Goal: Transaction & Acquisition: Obtain resource

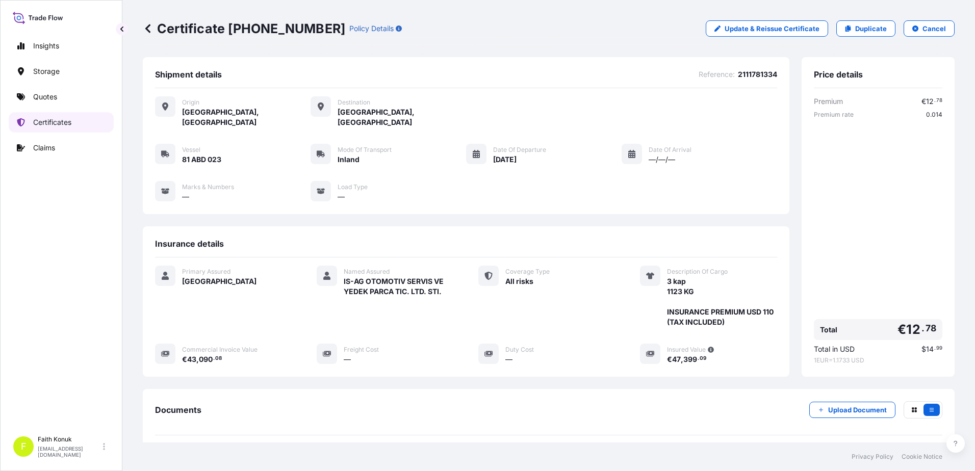
scroll to position [95, 0]
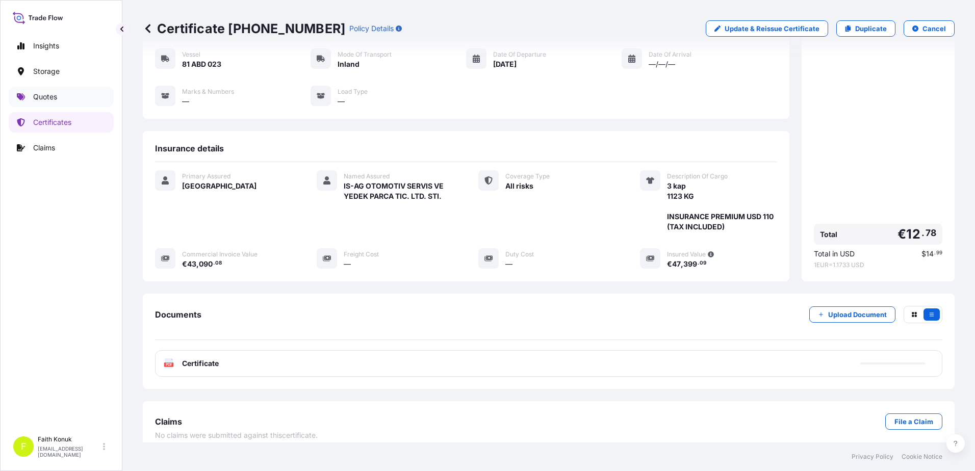
click at [68, 102] on link "Quotes" at bounding box center [61, 97] width 105 height 20
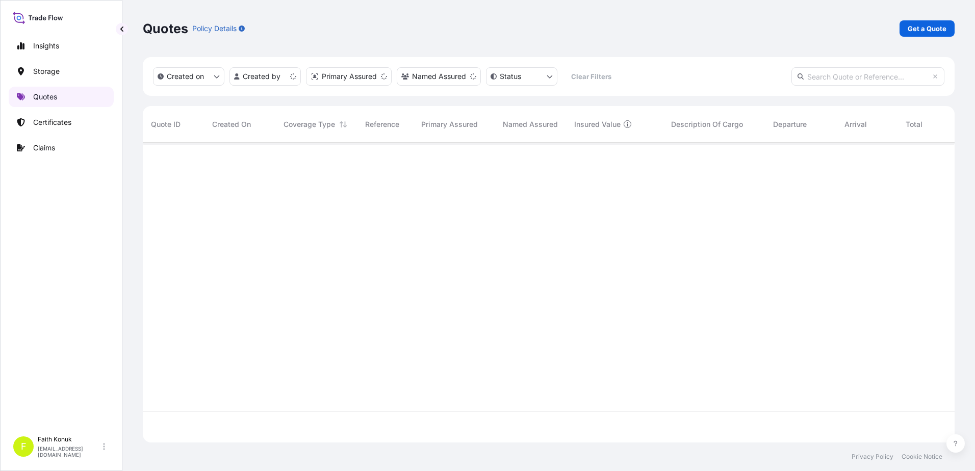
scroll to position [298, 804]
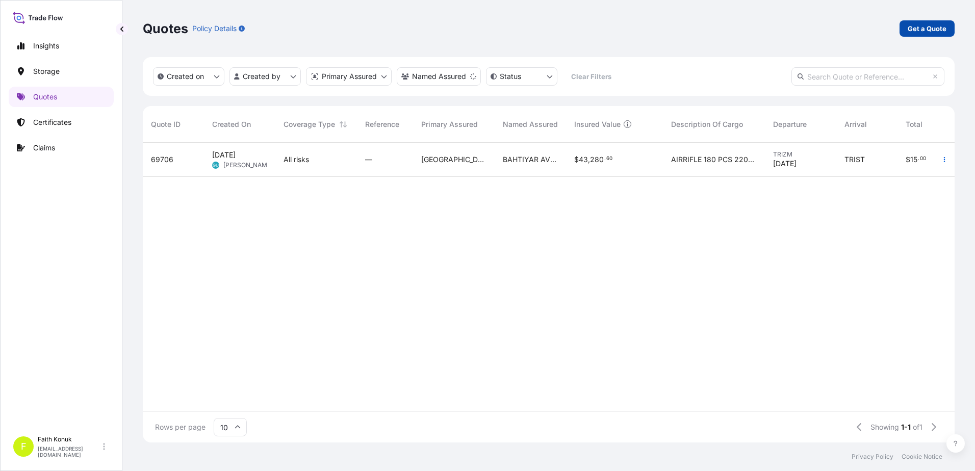
click at [929, 28] on p "Get a Quote" at bounding box center [927, 28] width 39 height 10
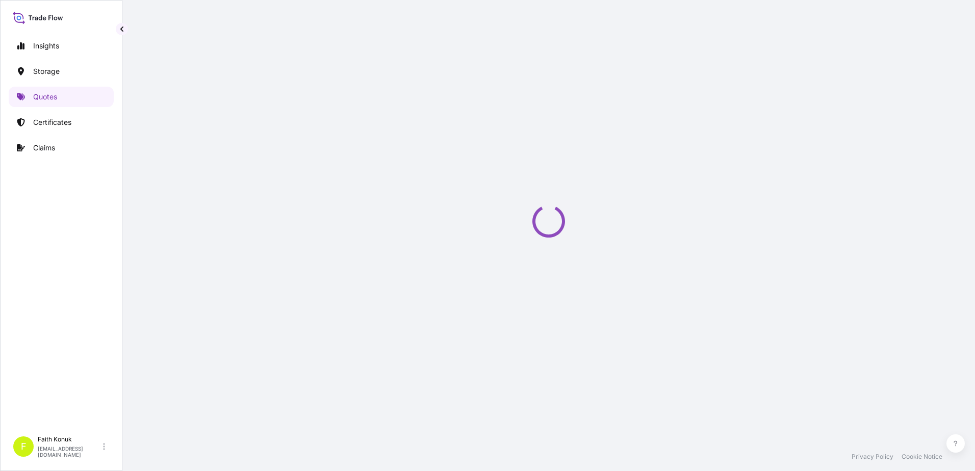
scroll to position [16, 0]
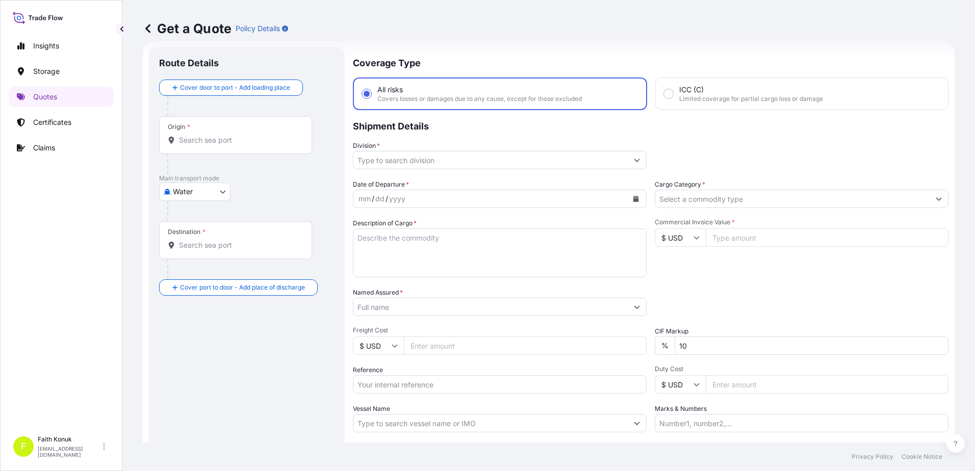
click at [202, 197] on body "Insights Storage Quotes Certificates Claims F [PERSON_NAME] [EMAIL_ADDRESS][DOM…" at bounding box center [487, 235] width 975 height 471
click at [194, 251] on span "Inland" at bounding box center [188, 255] width 20 height 10
select select "Inland"
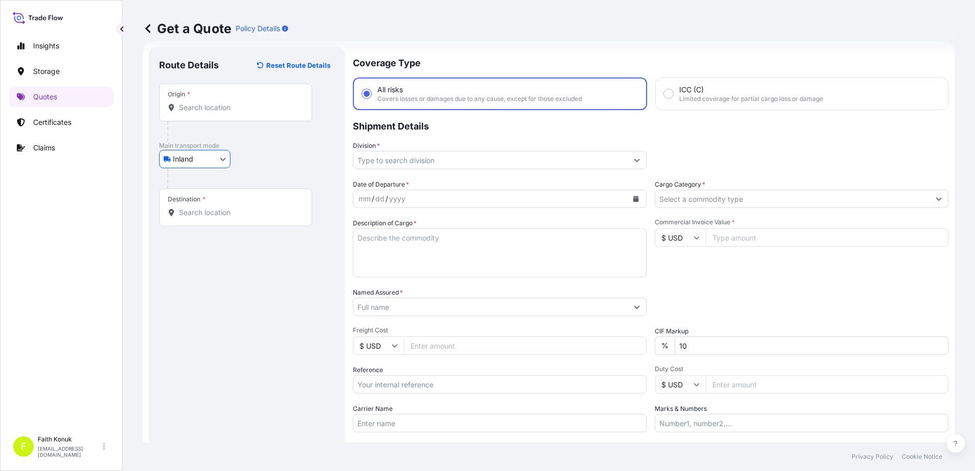
click at [256, 165] on div "Inland Air Water Inland" at bounding box center [246, 159] width 175 height 18
click at [205, 111] on input "Origin *" at bounding box center [239, 107] width 120 height 10
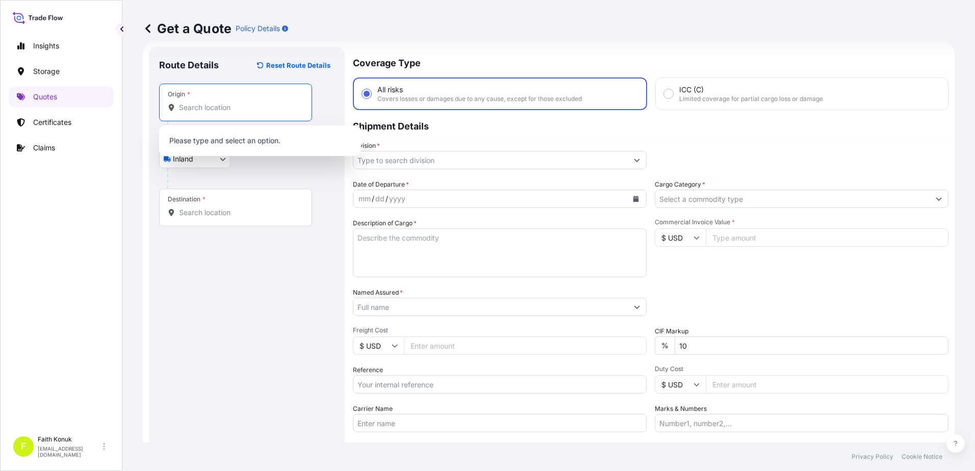
paste input "TURKIYE"
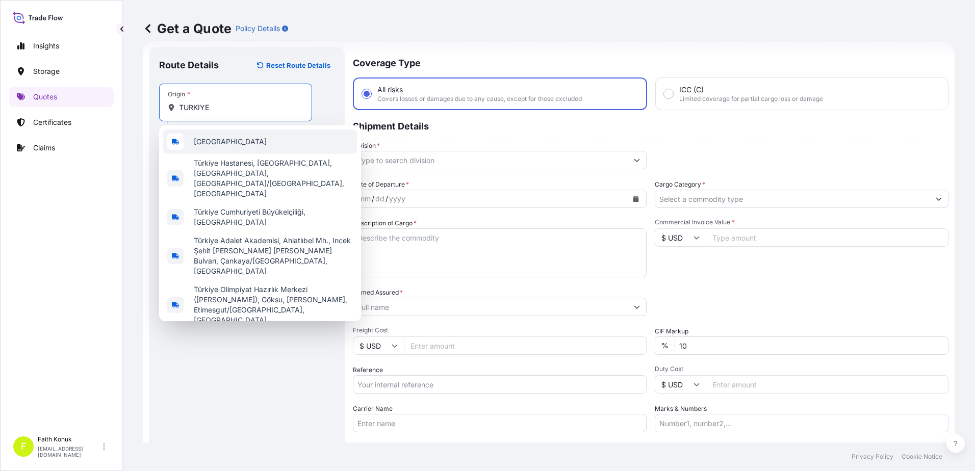
click at [215, 141] on span "[GEOGRAPHIC_DATA]" at bounding box center [230, 142] width 73 height 10
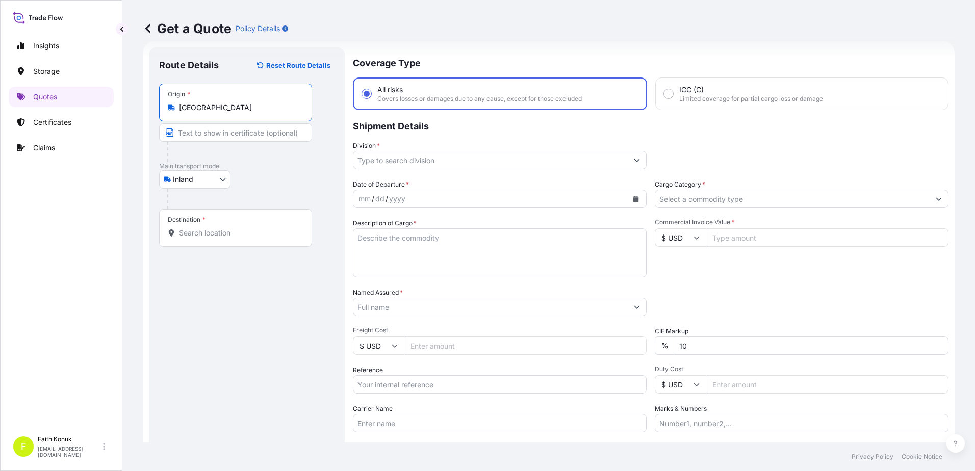
type input "[GEOGRAPHIC_DATA]"
click at [279, 175] on div "Inland Air Water Inland" at bounding box center [246, 179] width 175 height 18
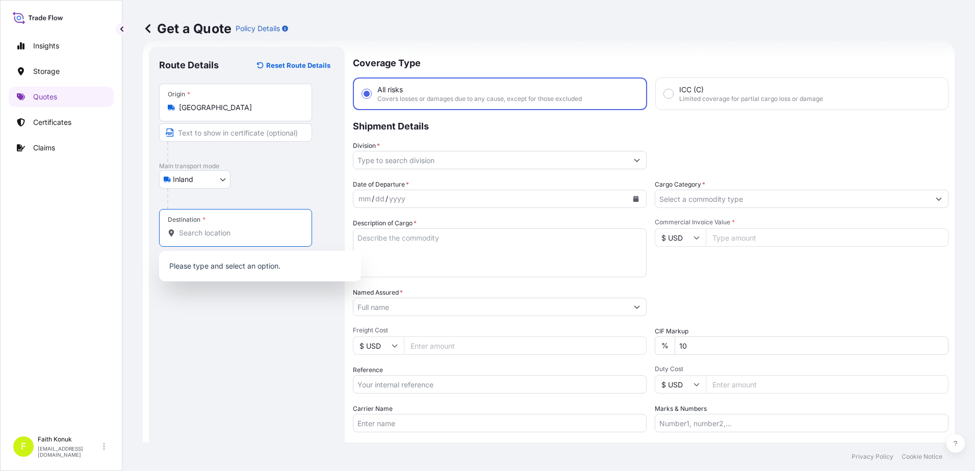
click at [219, 228] on input "Destination *" at bounding box center [239, 233] width 120 height 10
paste input "ISPANYA"
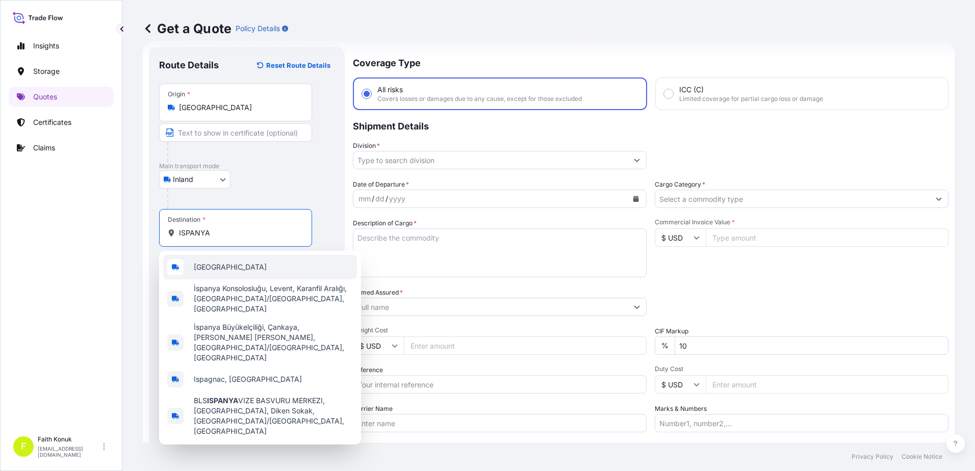
click at [228, 266] on div "[GEOGRAPHIC_DATA]" at bounding box center [260, 267] width 194 height 24
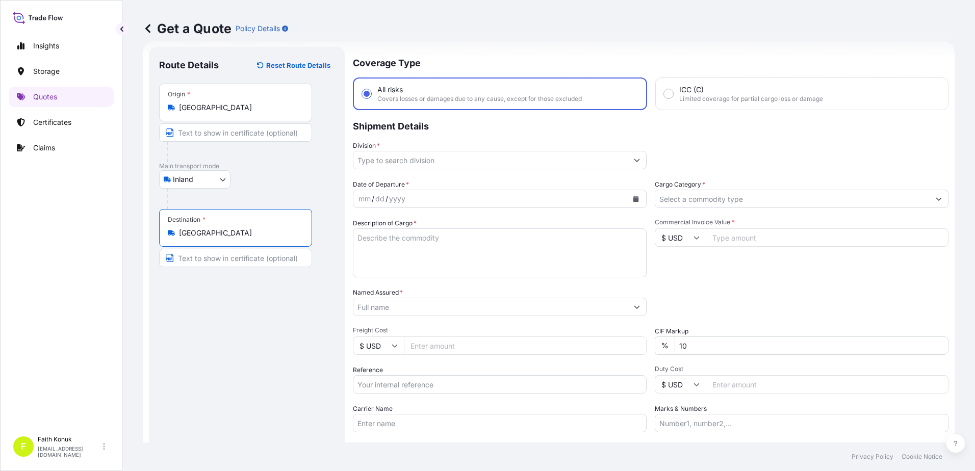
type input "[GEOGRAPHIC_DATA]"
click at [241, 323] on div "Route Details Reset Route Details Place of loading Road / Inland Road / Inland …" at bounding box center [246, 277] width 175 height 441
click at [393, 162] on input "Division *" at bounding box center [490, 160] width 274 height 18
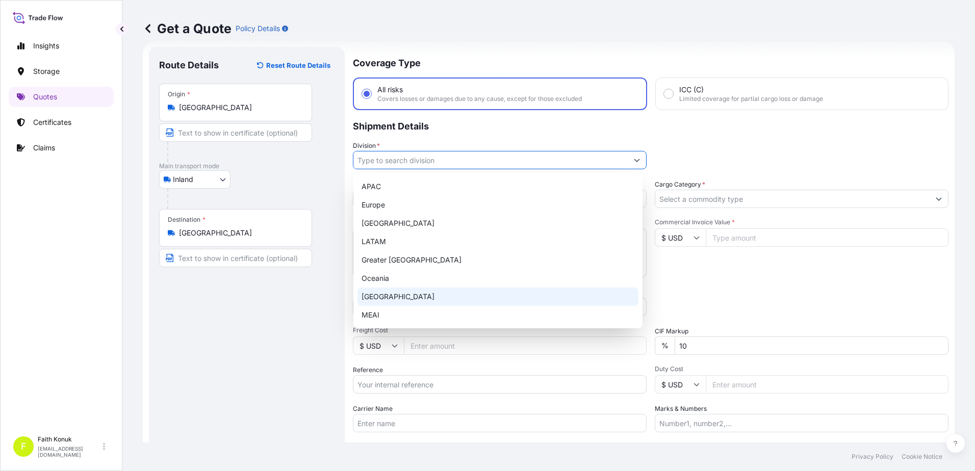
click at [398, 297] on div "[GEOGRAPHIC_DATA]" at bounding box center [497, 297] width 281 height 18
type input "[GEOGRAPHIC_DATA]"
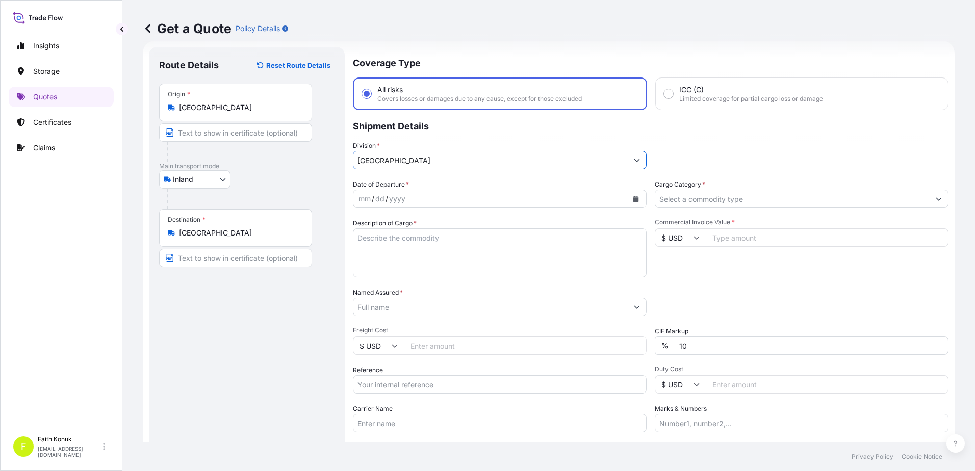
click at [634, 198] on icon "Calendar" at bounding box center [636, 199] width 6 height 6
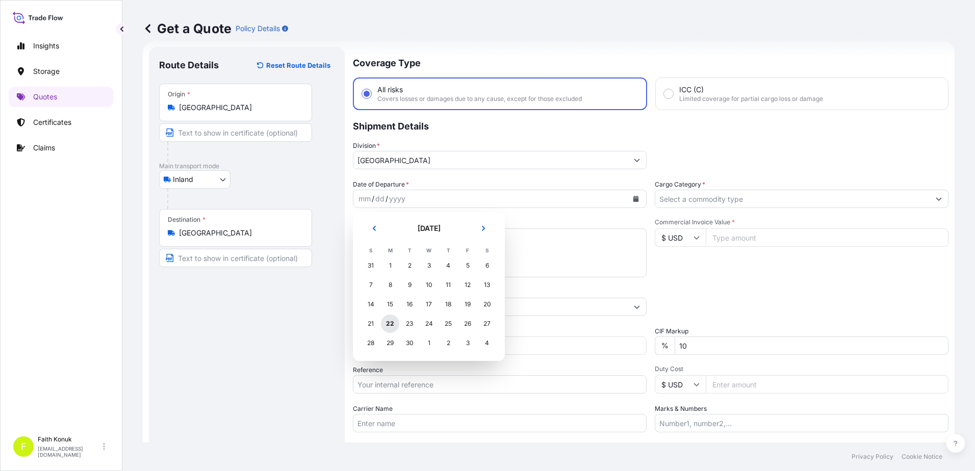
click at [396, 321] on div "22" at bounding box center [390, 324] width 18 height 18
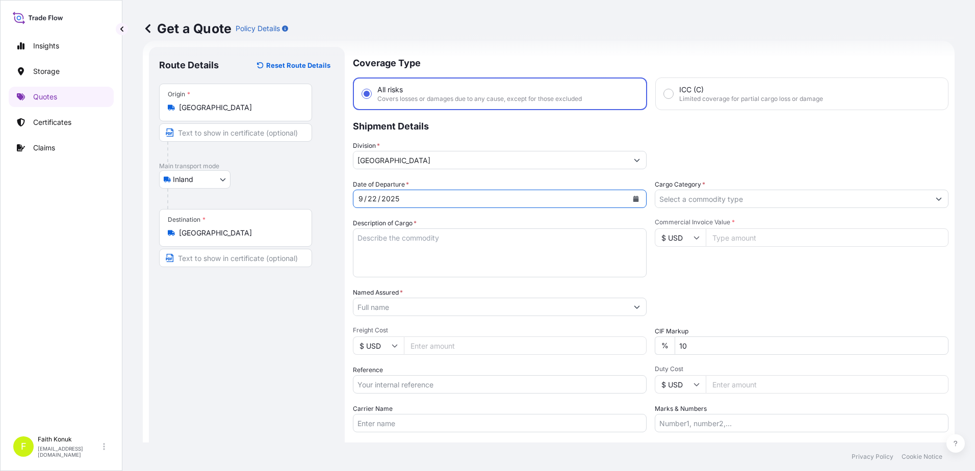
click at [391, 246] on textarea "Description of Cargo *" at bounding box center [500, 252] width 294 height 49
click at [369, 229] on textarea "Description of Cargo *" at bounding box center [500, 252] width 294 height 49
paste textarea ""Malzemelr St37 olarak hesaplanmıştır. Pack Drying Ipp Panels, mıktar 9 // 1 se…"
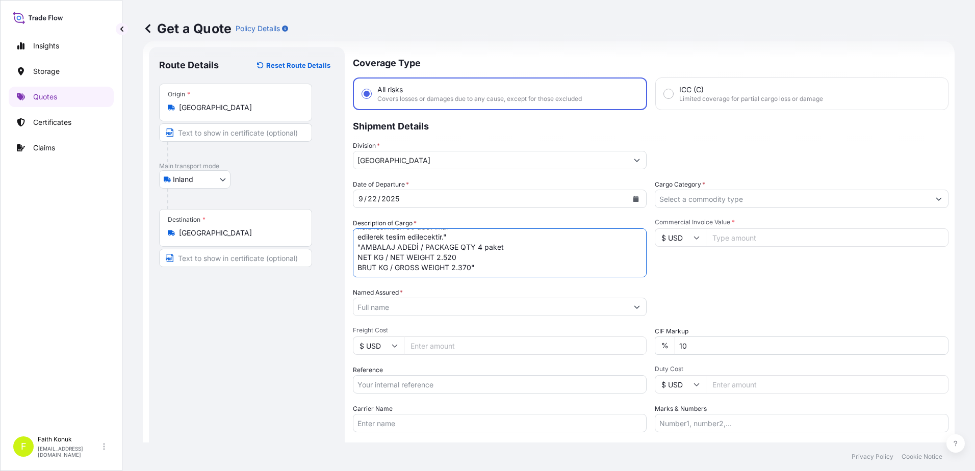
scroll to position [57, 0]
click at [476, 271] on textarea ""Malzemelr St37 olarak hesaplanmıştır. Pack Drying Ipp Panels, mıktar 9 // 1 se…" at bounding box center [500, 252] width 294 height 49
type textarea ""Malzemelr St37 olarak hesaplanmıştır. Pack Drying Ipp Panels, mıktar 9 // 1 se…"
click at [430, 311] on input "Named Assured *" at bounding box center [490, 307] width 274 height 18
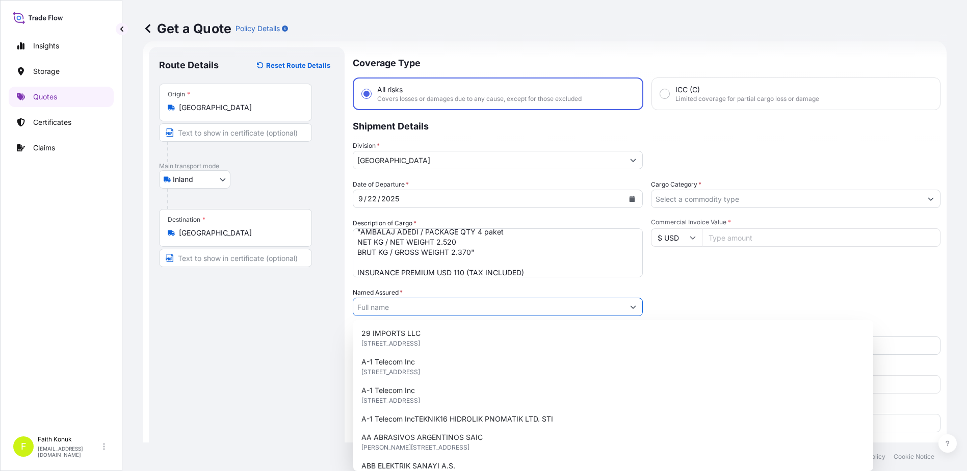
paste input "" ÇİMSA ÇİMENTO SANAYİ VE TİCARET A.Ş""
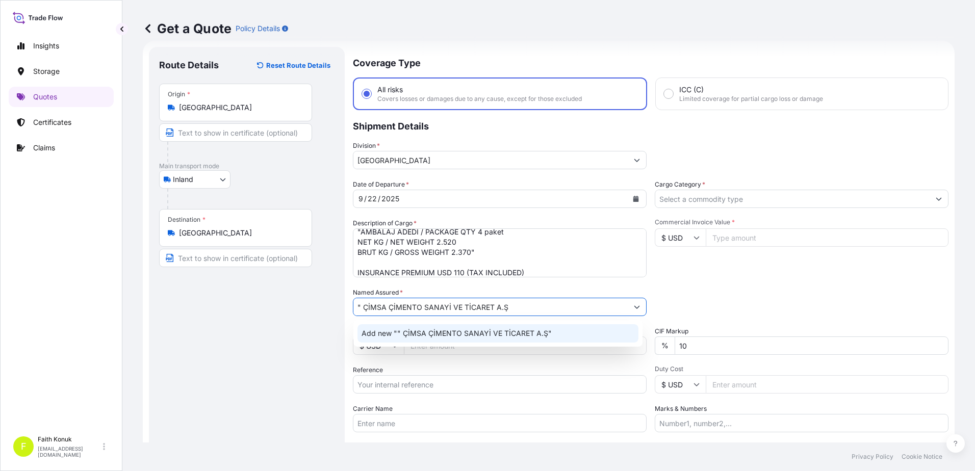
drag, startPoint x: 363, startPoint y: 305, endPoint x: 383, endPoint y: 295, distance: 23.3
click at [363, 305] on input "" ÇİMSA ÇİMENTO SANAYİ VE TİCARET A.Ş" at bounding box center [490, 307] width 274 height 18
type input "ÇİMSA ÇİMENTO SANAYİ VE TİCARET A.Ş"
click at [485, 288] on div "Named Assured * ÇİMSA ÇİMENTO SANAYİ VE TİCARET A.Ş" at bounding box center [500, 302] width 294 height 29
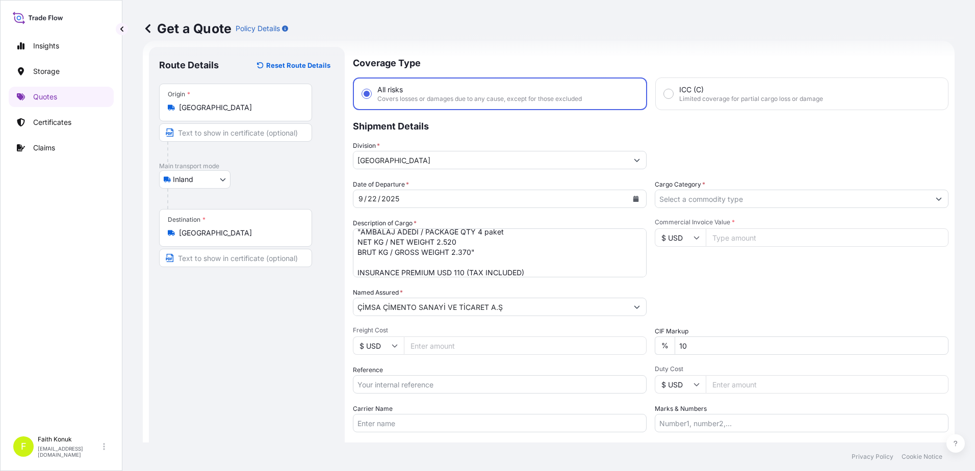
click at [396, 425] on input "Carrier Name" at bounding box center [500, 423] width 294 height 18
click at [416, 416] on input "Carrier Name" at bounding box center [500, 423] width 294 height 18
paste input "34ATZ39-34EPP327"
type input "34ATZ39-34EPP327"
click at [433, 404] on div "Carrier Name 34ATZ39-34EPP327" at bounding box center [500, 418] width 294 height 29
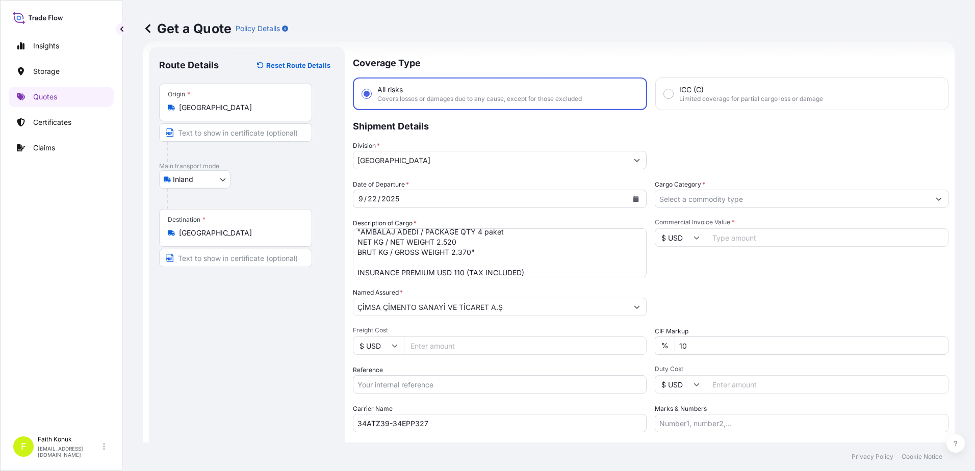
click at [689, 240] on input "$ USD" at bounding box center [680, 237] width 51 height 18
click at [679, 231] on div "TL TRY" at bounding box center [676, 221] width 43 height 19
type input "TL TRY"
click at [732, 239] on input "Commercial Invoice Value *" at bounding box center [827, 237] width 243 height 18
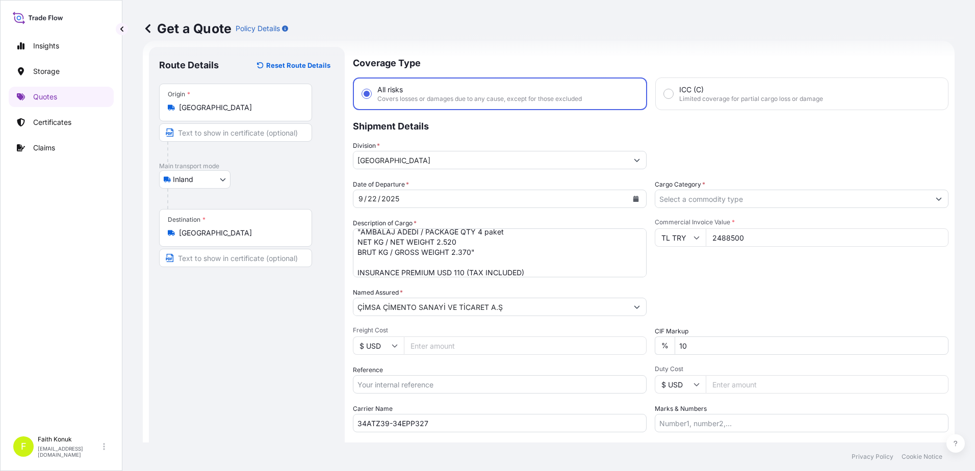
type input "2488500"
click at [690, 279] on div "Date of Departure * [DATE] Cargo Category * Description of Cargo * "Malzemelr S…" at bounding box center [651, 305] width 596 height 253
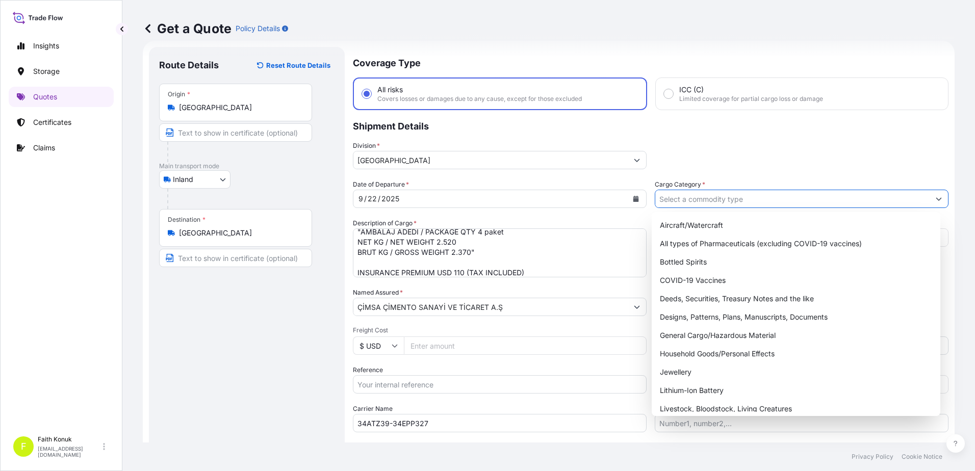
click at [677, 201] on input "Cargo Category *" at bounding box center [792, 199] width 274 height 18
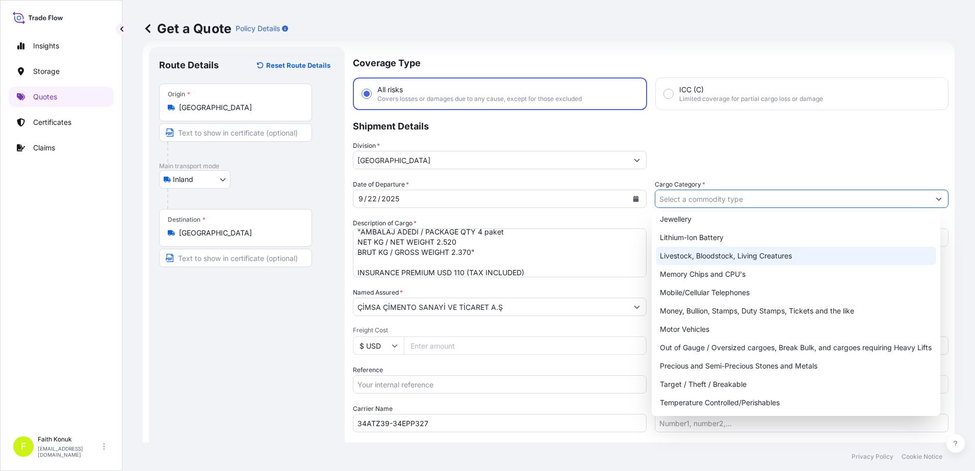
scroll to position [171, 0]
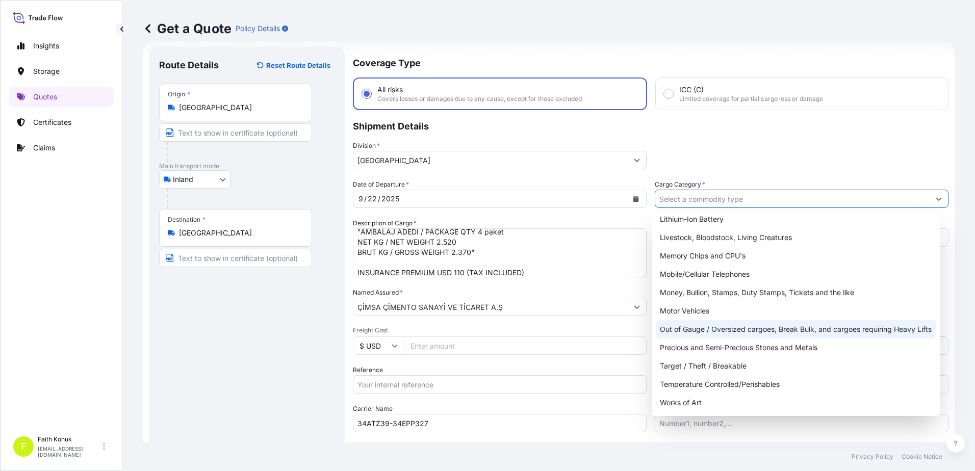
click at [775, 326] on div "Out of Gauge / Oversized cargoes, Break Bulk, and cargoes requiring Heavy Lifts" at bounding box center [796, 329] width 281 height 18
type input "Out of Gauge / Oversized cargoes, Break Bulk, and cargoes requiring Heavy Lifts"
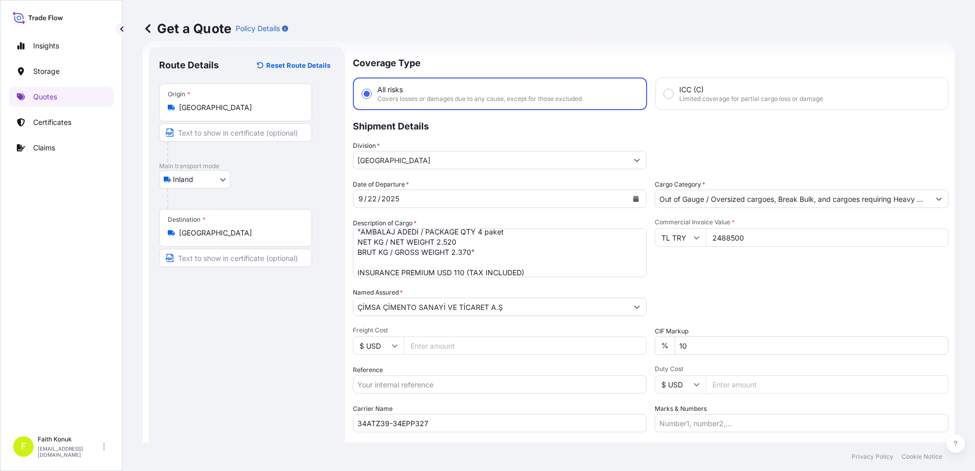
click at [764, 287] on div "Date of Departure * [DATE] Cargo Category * Out of Gauge / Oversized cargoes, B…" at bounding box center [651, 305] width 596 height 253
click at [735, 294] on div "Packing Category Type to search a container mode Please select a primary mode o…" at bounding box center [802, 302] width 294 height 29
click at [781, 286] on div "Date of Departure * [DATE] Cargo Category * Out of Gauge / Oversized cargoes, B…" at bounding box center [651, 305] width 596 height 253
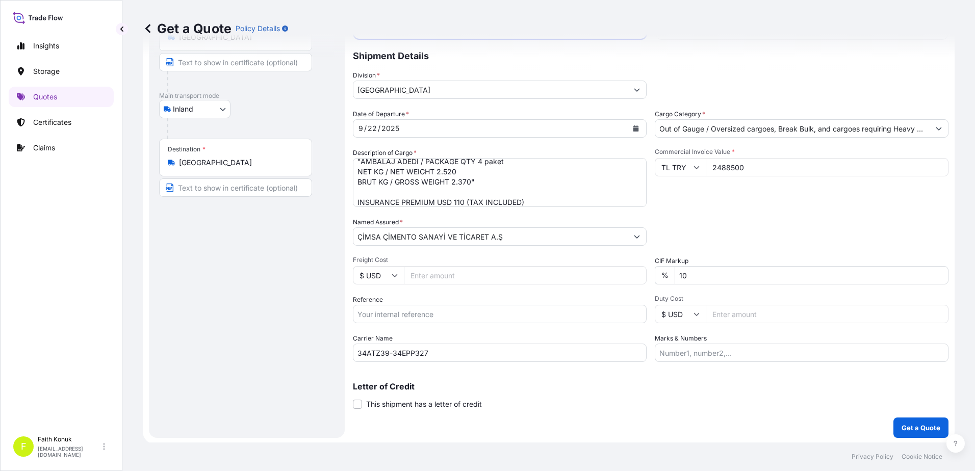
scroll to position [88, 0]
click at [904, 420] on button "Get a Quote" at bounding box center [920, 426] width 55 height 20
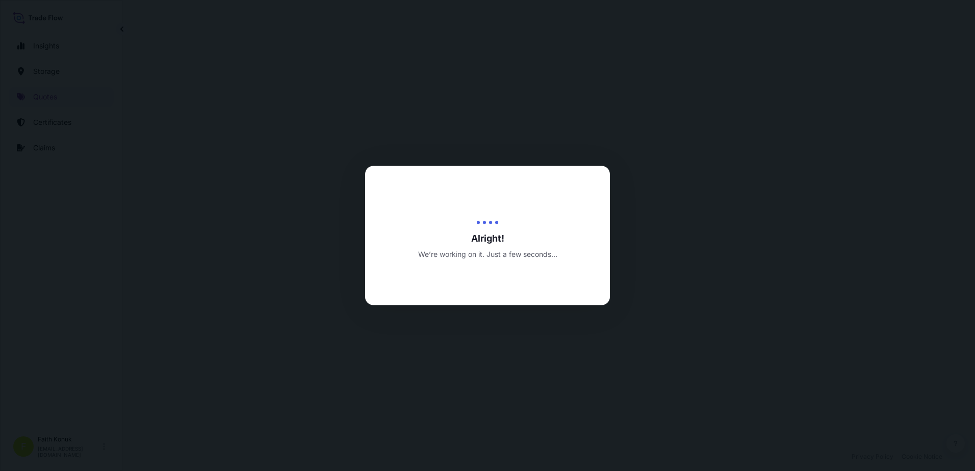
select select "Inland"
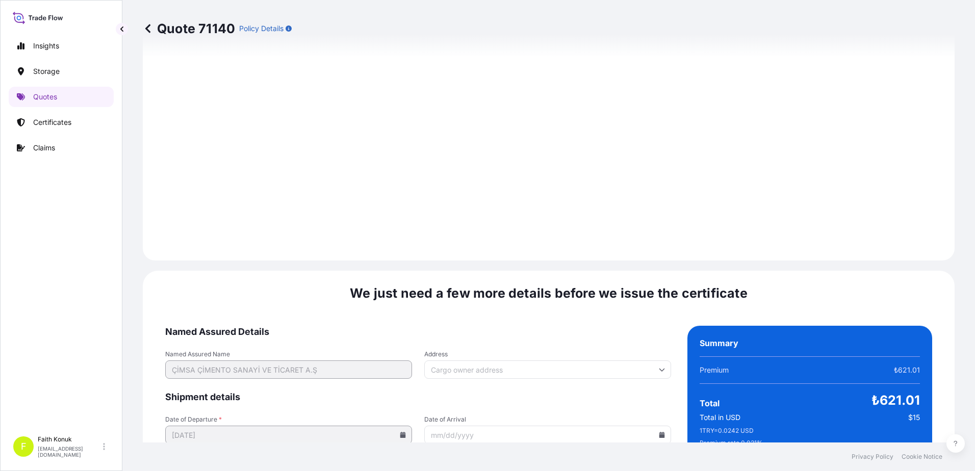
scroll to position [1593, 0]
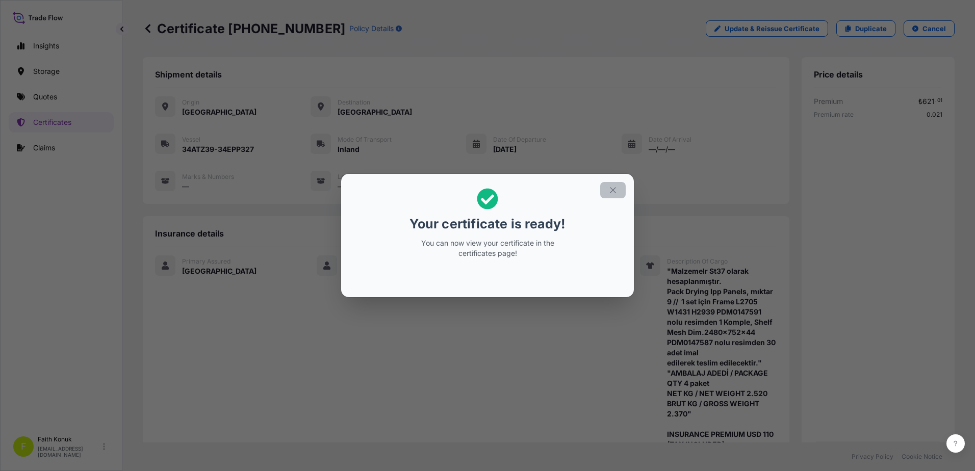
click at [611, 189] on icon "button" at bounding box center [612, 190] width 9 height 9
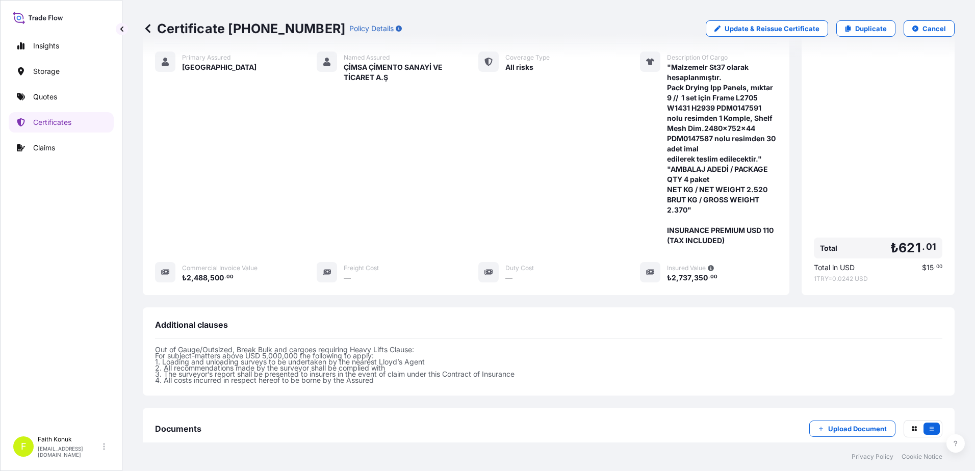
scroll to position [328, 0]
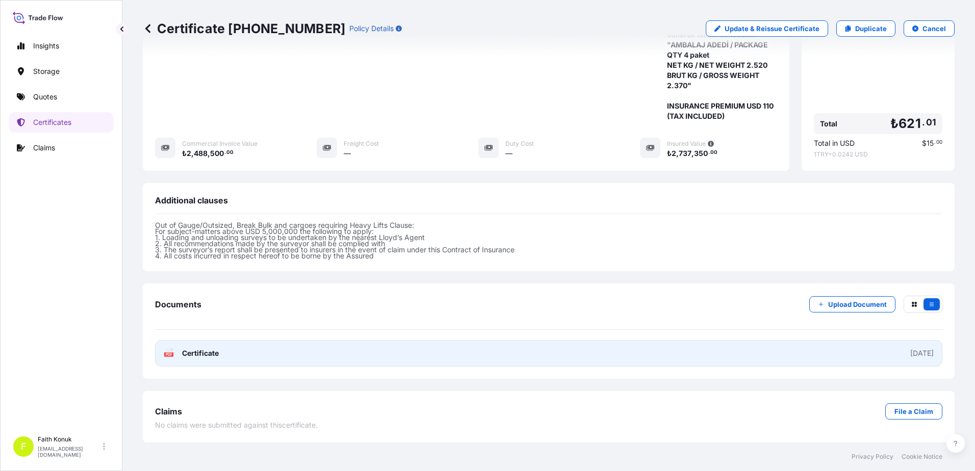
click at [170, 355] on text "PDF" at bounding box center [169, 355] width 7 height 4
